Goal: Task Accomplishment & Management: Use online tool/utility

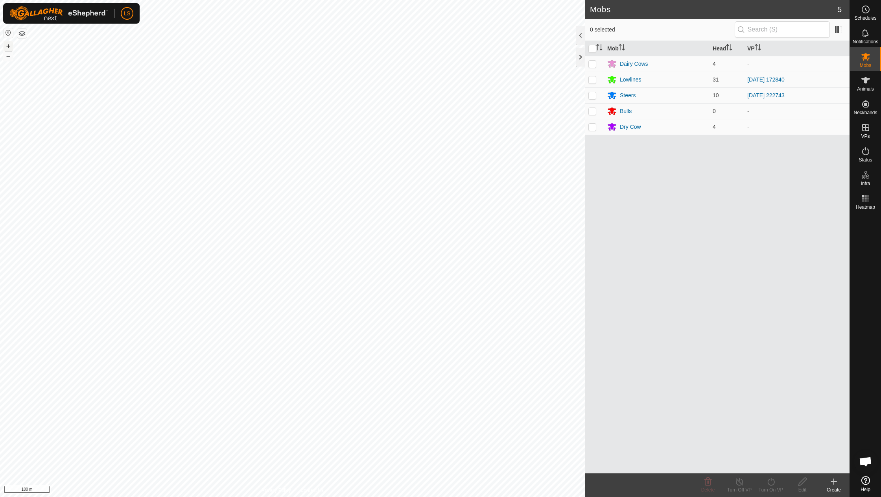
click at [7, 46] on button "+" at bounding box center [8, 45] width 9 height 9
click at [831, 485] on icon at bounding box center [833, 481] width 9 height 9
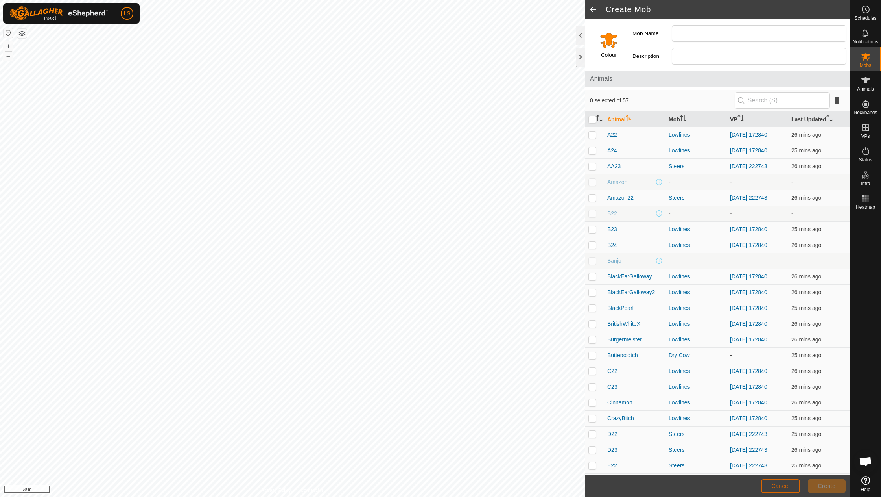
click at [774, 482] on button "Cancel" at bounding box center [780, 486] width 39 height 14
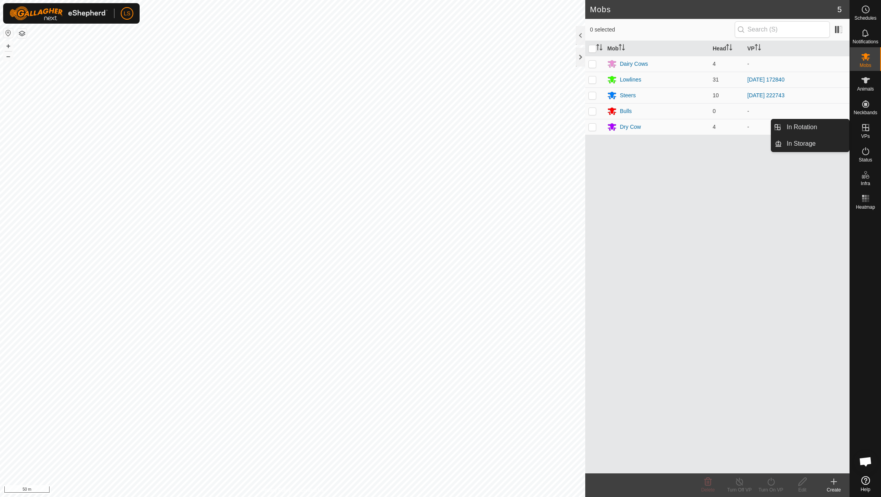
click at [814, 127] on link "In Rotation" at bounding box center [815, 127] width 67 height 16
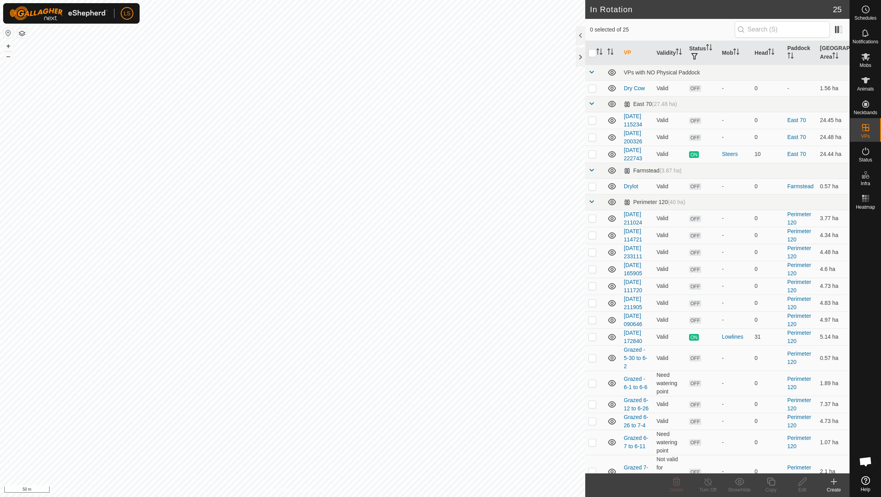
click at [831, 489] on div "Create" at bounding box center [833, 489] width 31 height 7
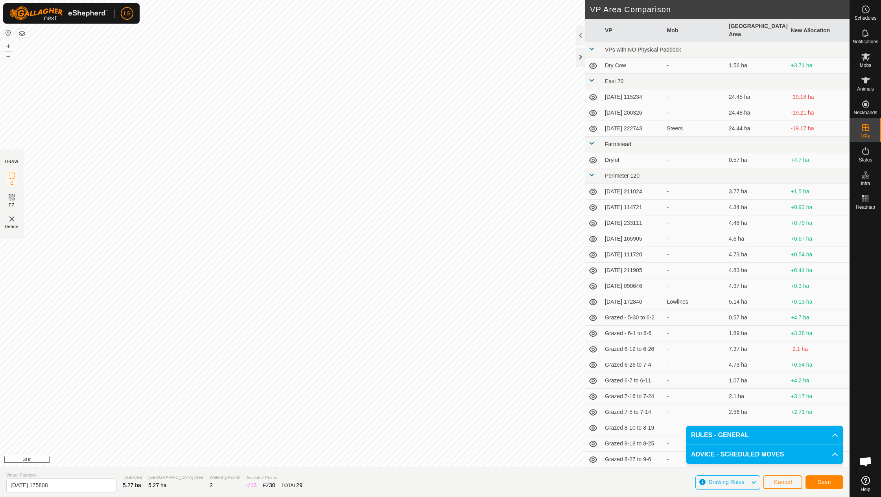
click at [830, 482] on span "Save" at bounding box center [824, 481] width 13 height 6
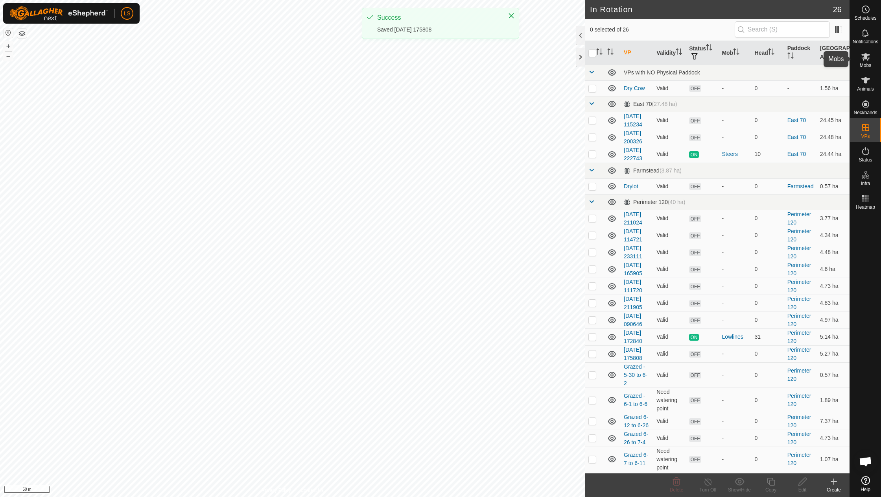
click at [870, 59] on icon at bounding box center [865, 56] width 9 height 9
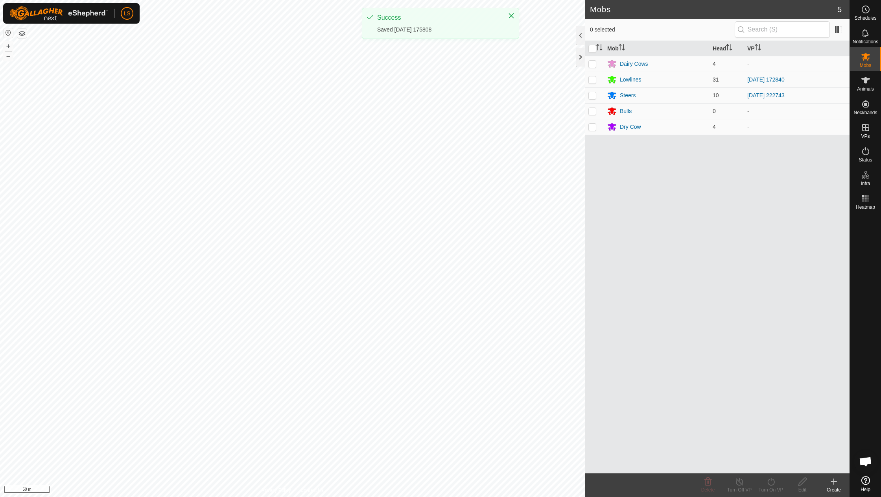
click at [594, 81] on p-checkbox at bounding box center [593, 79] width 8 height 6
checkbox input "true"
click at [772, 482] on icon at bounding box center [772, 481] width 10 height 9
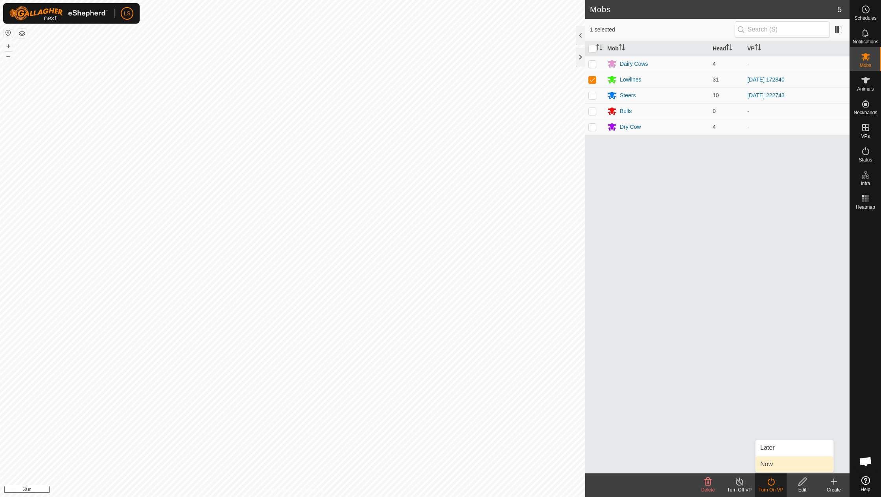
click at [771, 462] on link "Now" at bounding box center [795, 464] width 78 height 16
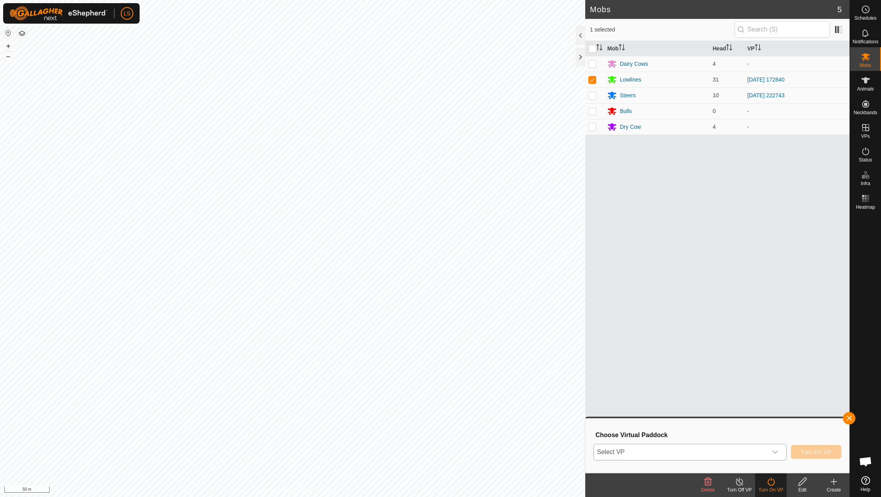
click at [774, 455] on icon "dropdown trigger" at bounding box center [775, 452] width 6 height 6
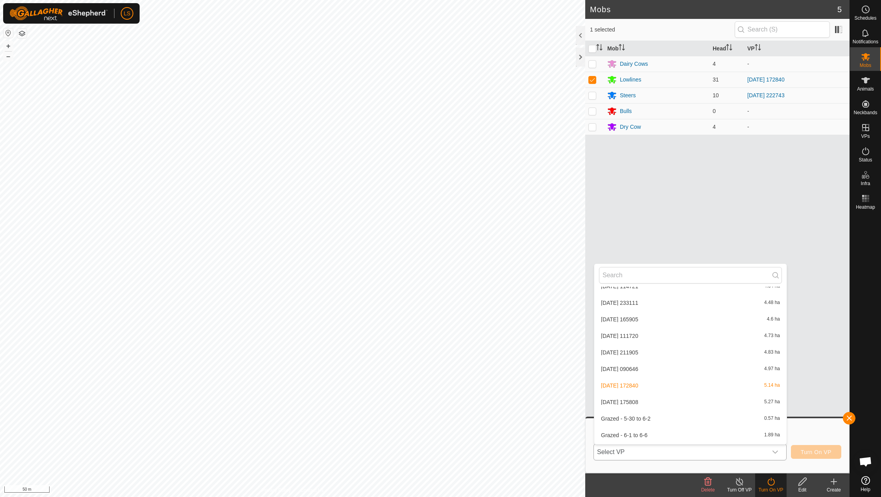
scroll to position [187, 0]
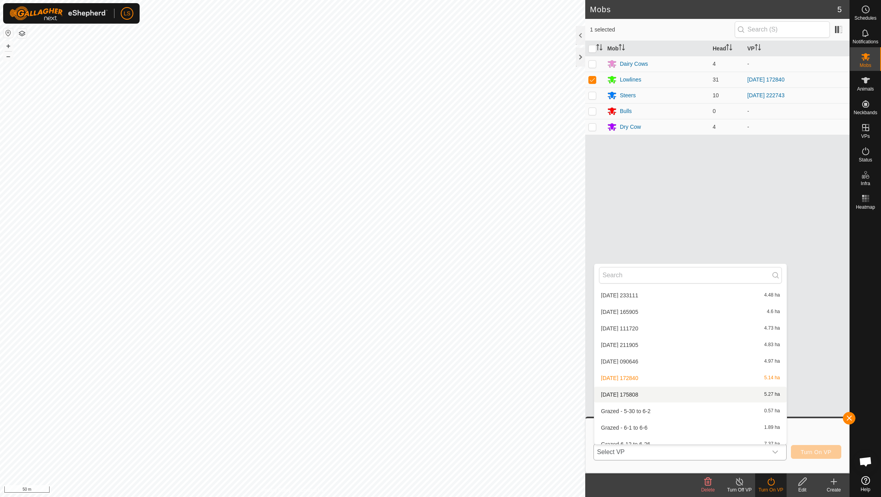
click at [656, 392] on li "[DATE] 175808 5.27 ha" at bounding box center [691, 394] width 192 height 16
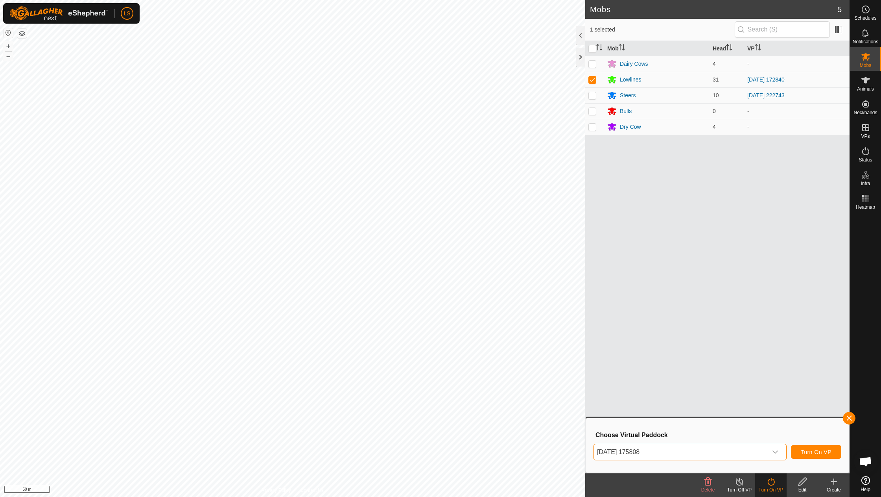
click at [820, 447] on button "Turn On VP" at bounding box center [816, 452] width 50 height 14
